Goal: Information Seeking & Learning: Learn about a topic

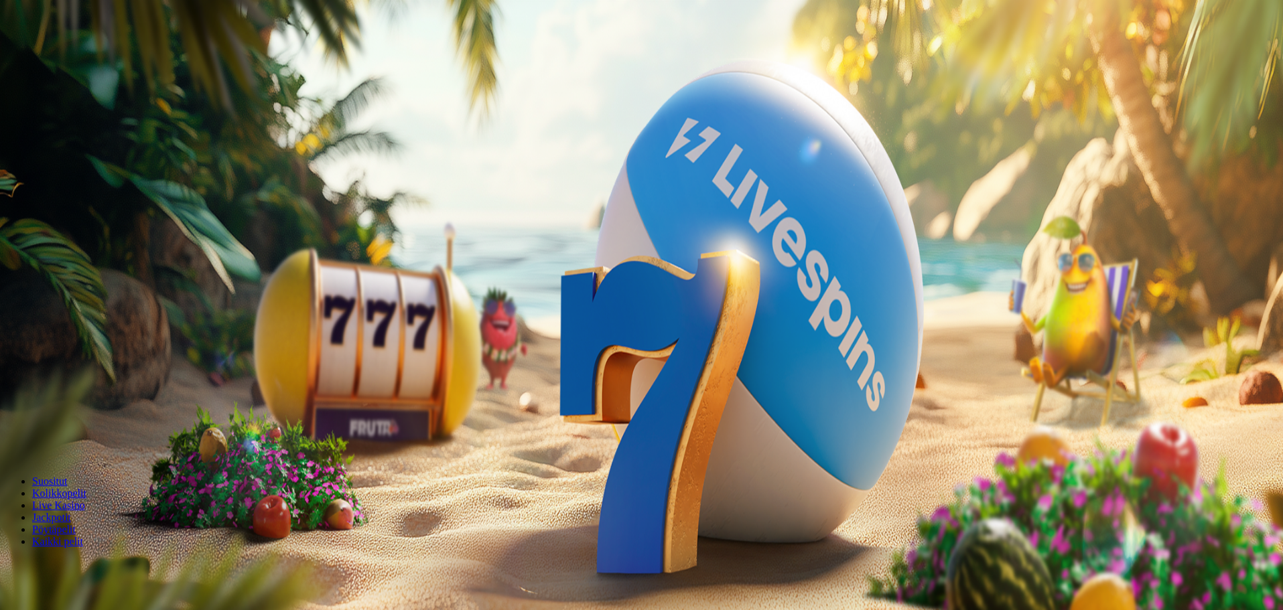
click at [69, 209] on span "Palkkiot" at bounding box center [53, 204] width 31 height 10
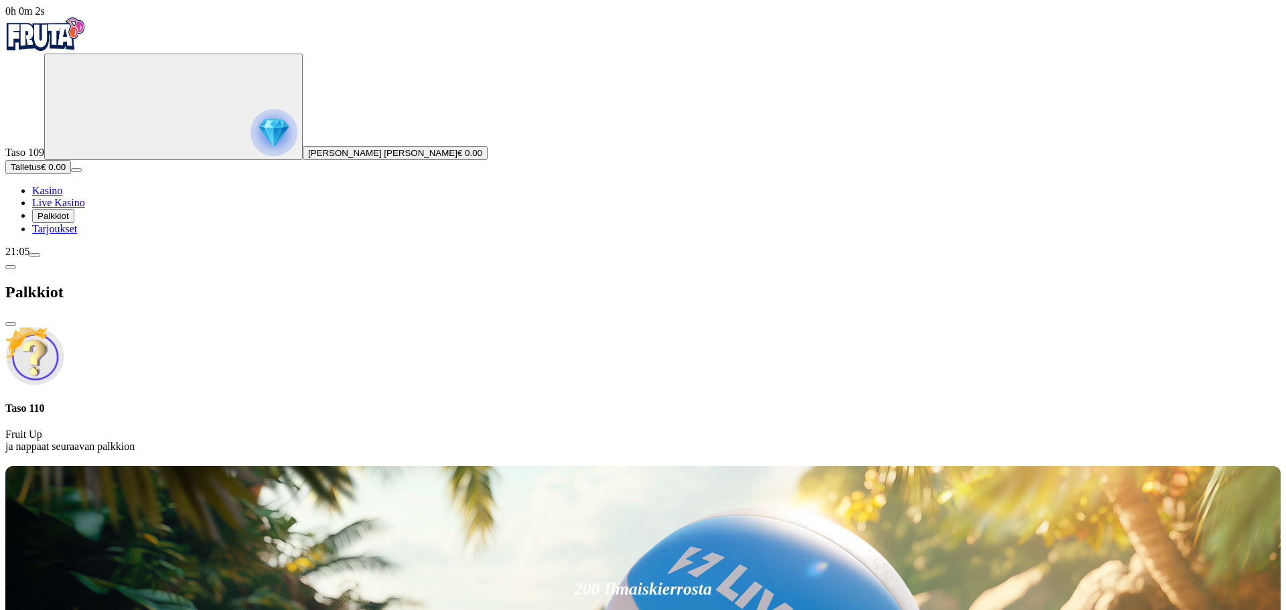
click at [526, 463] on div at bounding box center [642, 463] width 1275 height 0
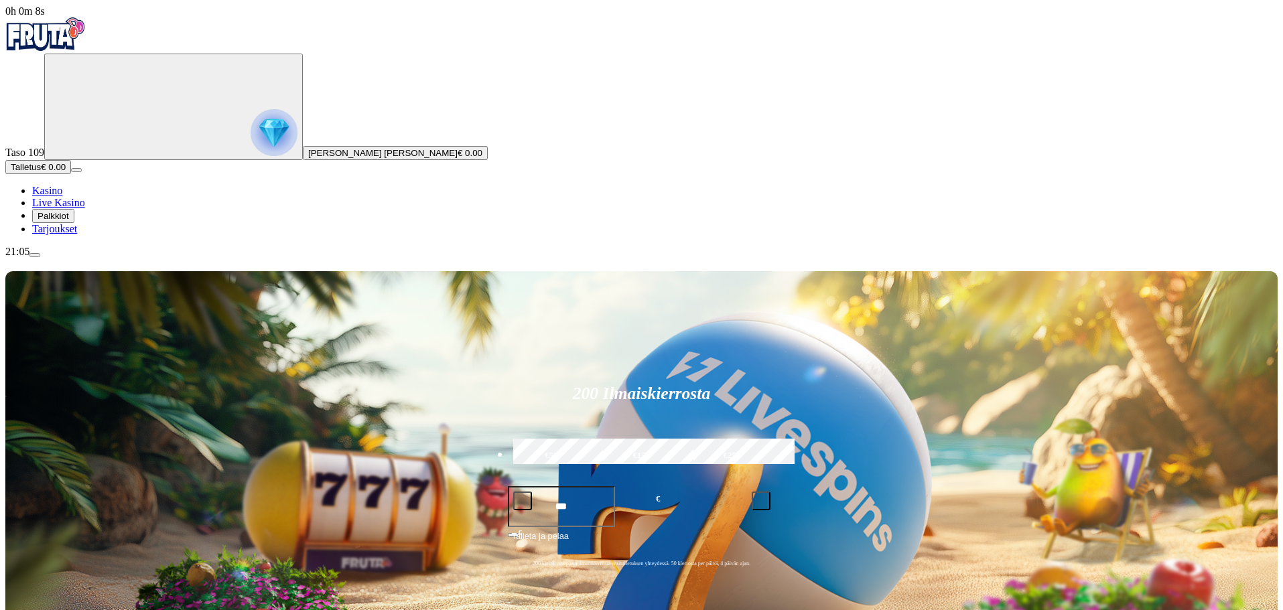
click at [77, 234] on span "Tarjoukset" at bounding box center [54, 228] width 45 height 11
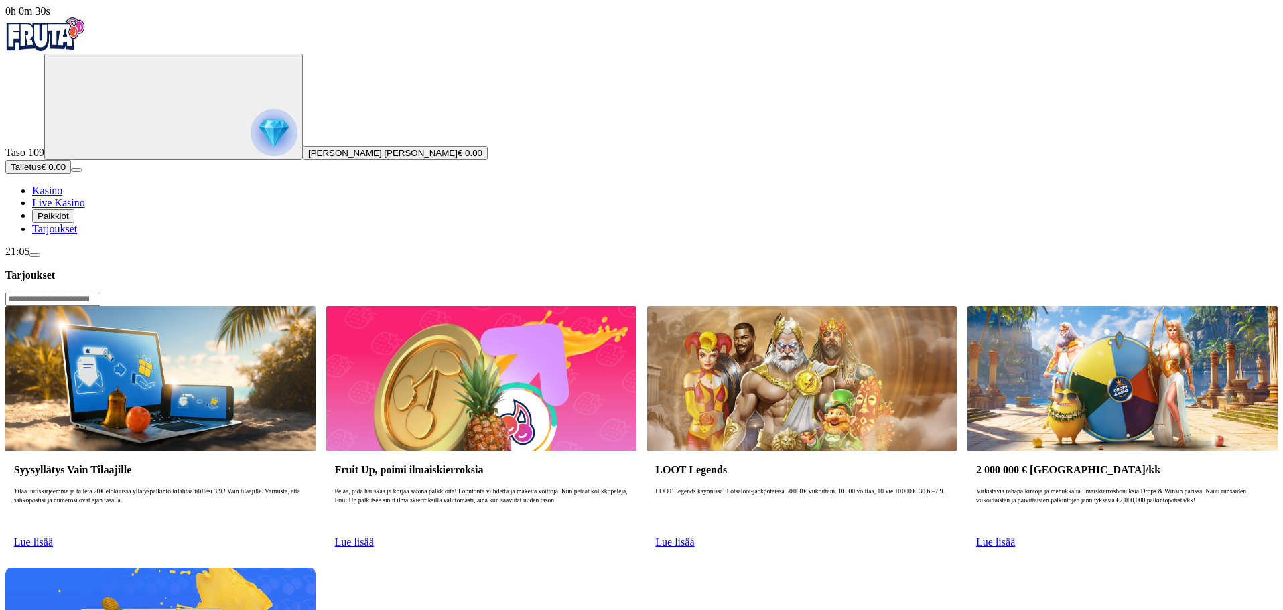
click at [53, 536] on link "Lue lisää" at bounding box center [33, 541] width 39 height 11
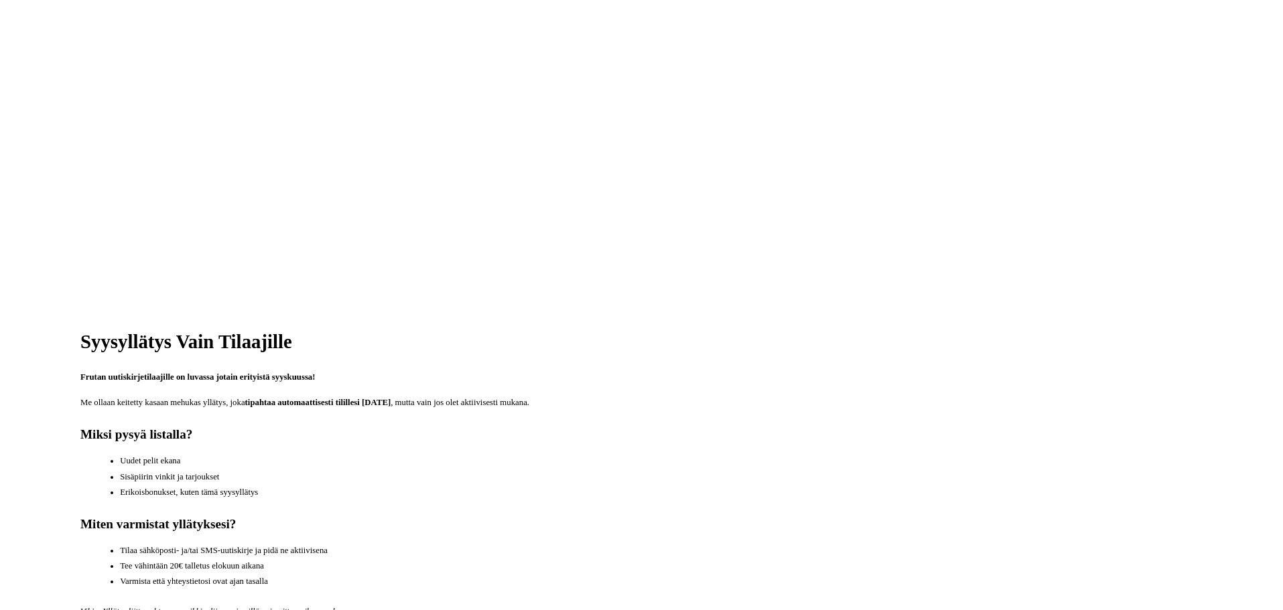
scroll to position [402, 0]
